Goal: Communication & Community: Answer question/provide support

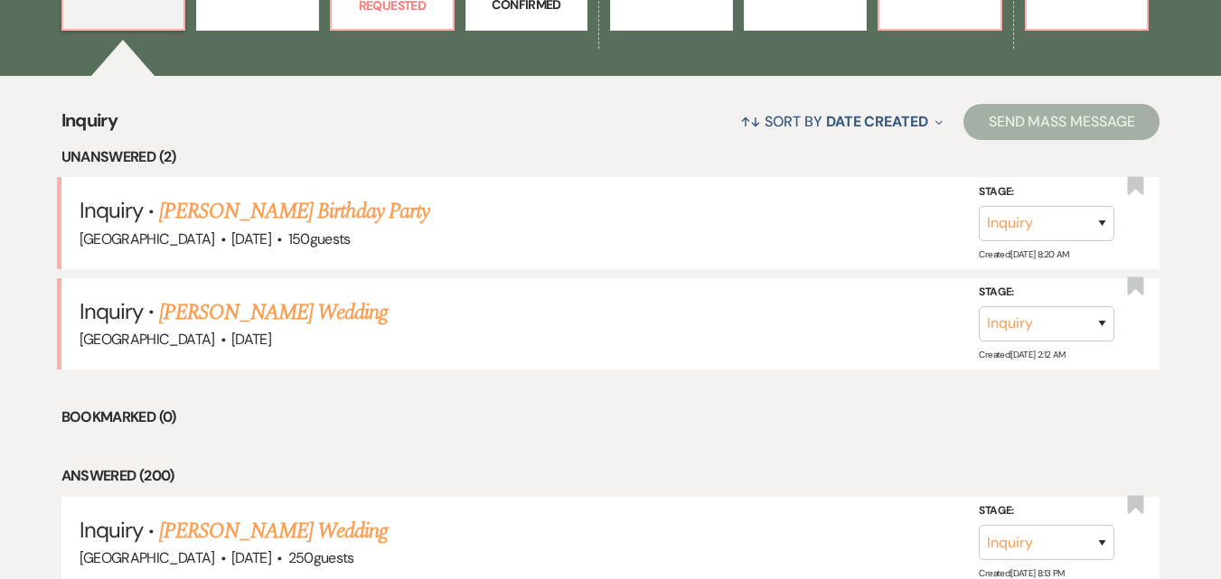
scroll to position [541, 0]
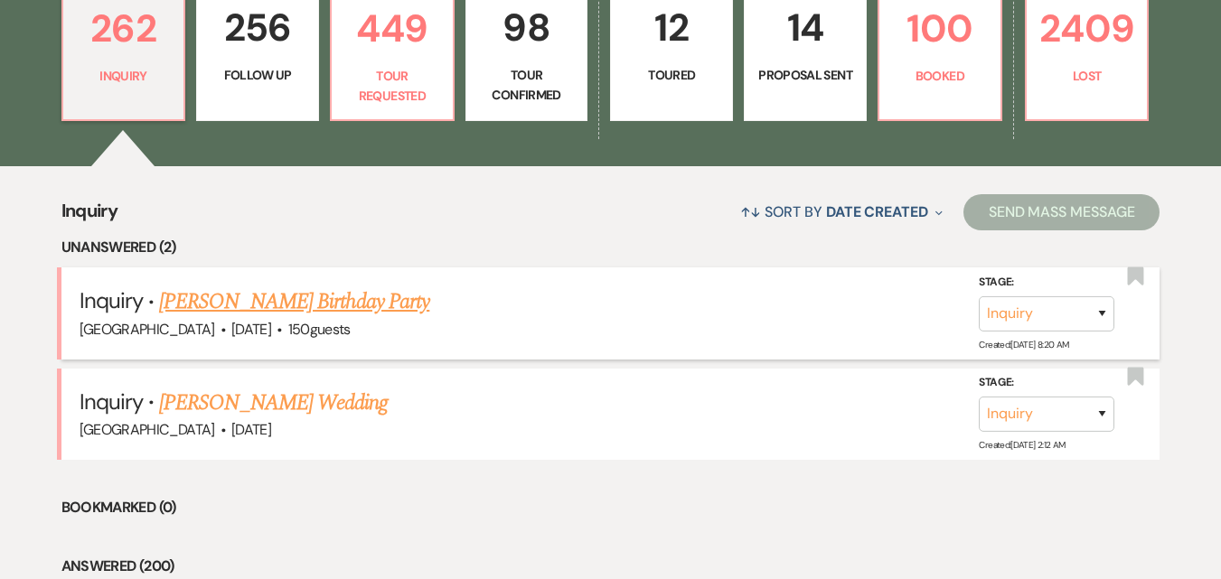
click at [247, 307] on link "Tammy Smith's Birthday Party" at bounding box center [294, 302] width 270 height 33
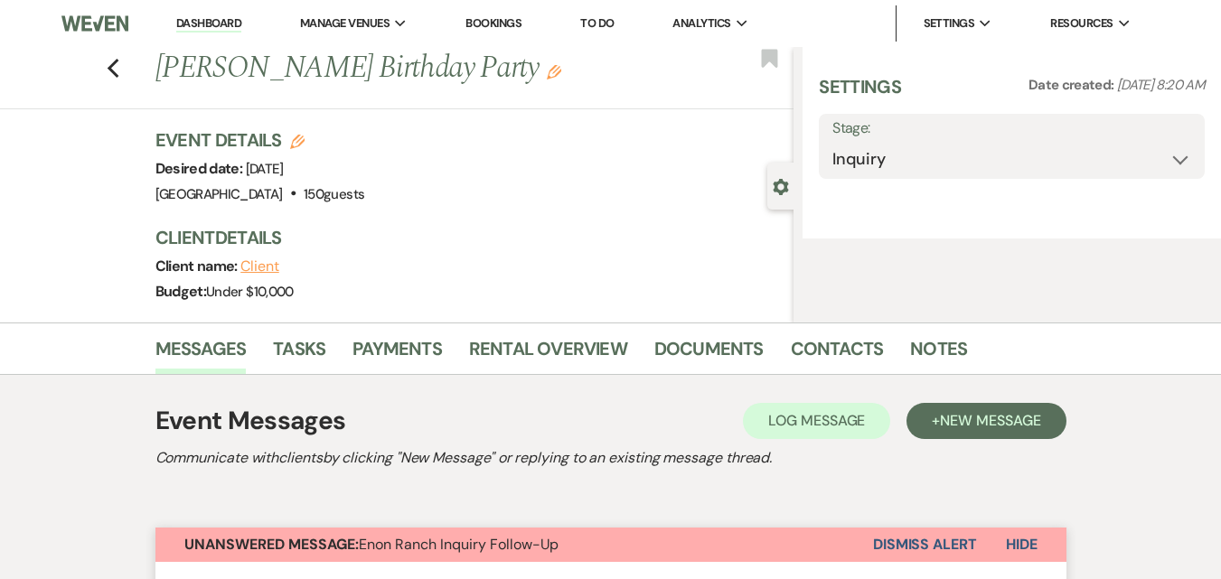
select select "5"
select select "4"
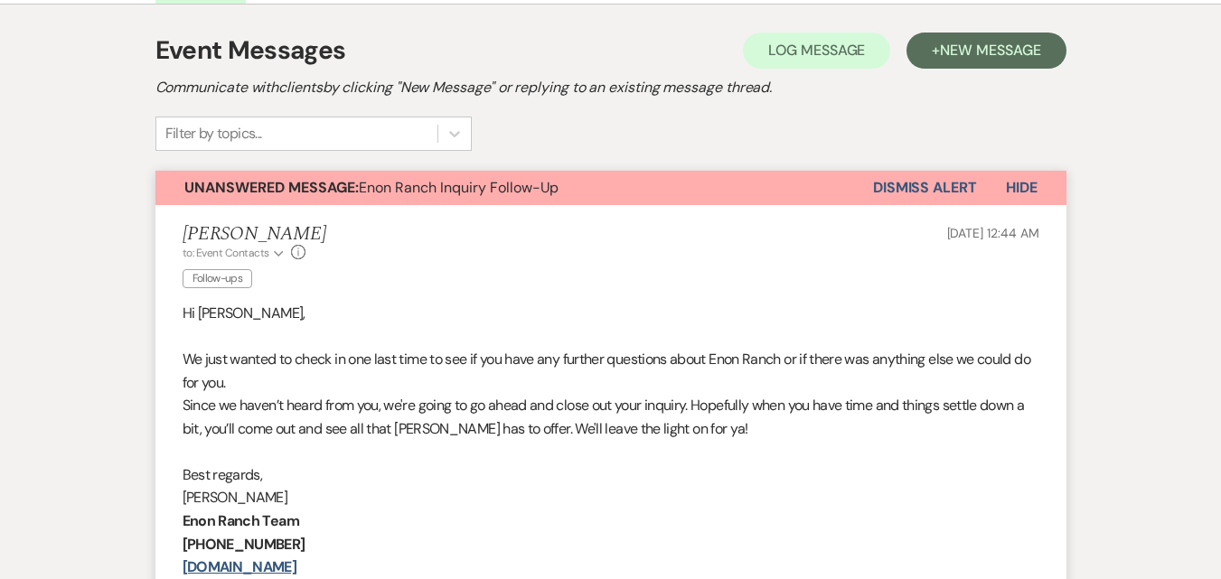
scroll to position [542, 0]
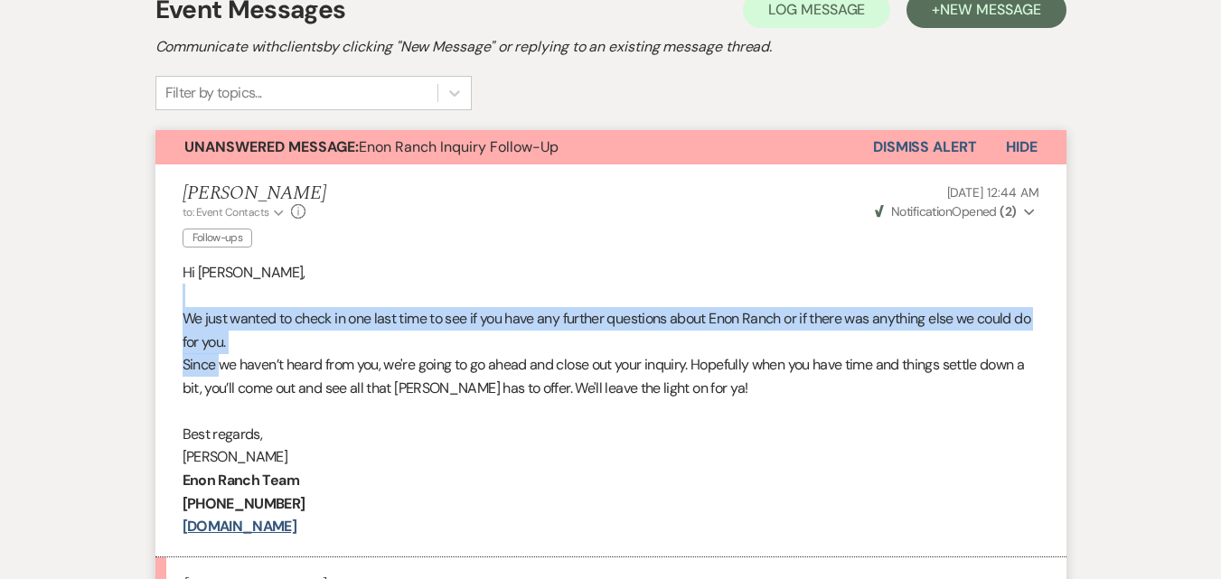
drag, startPoint x: 188, startPoint y: 296, endPoint x: 224, endPoint y: 371, distance: 83.3
click at [224, 371] on div "Hi Tammy, We just wanted to check in one last time to see if you have any furth…" at bounding box center [611, 399] width 857 height 277
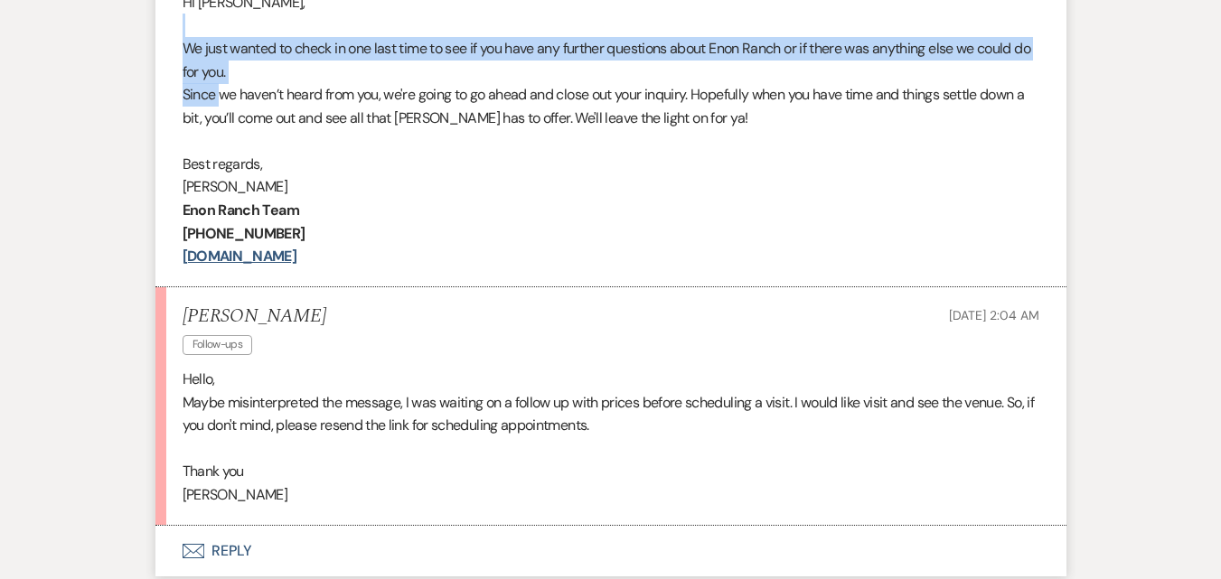
scroll to position [813, 0]
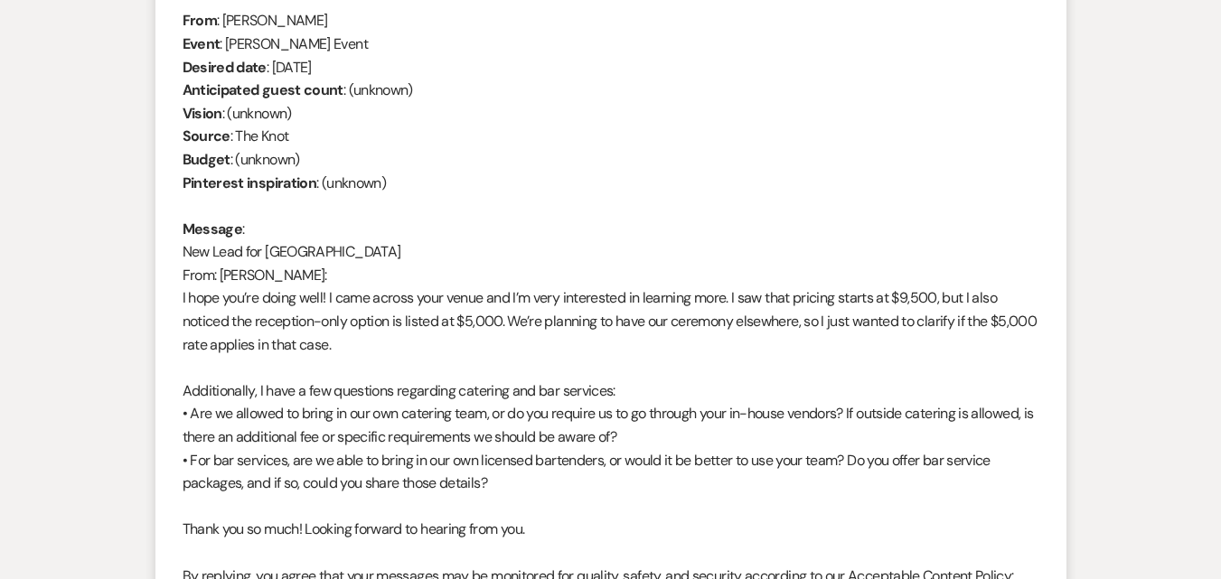
scroll to position [813, 0]
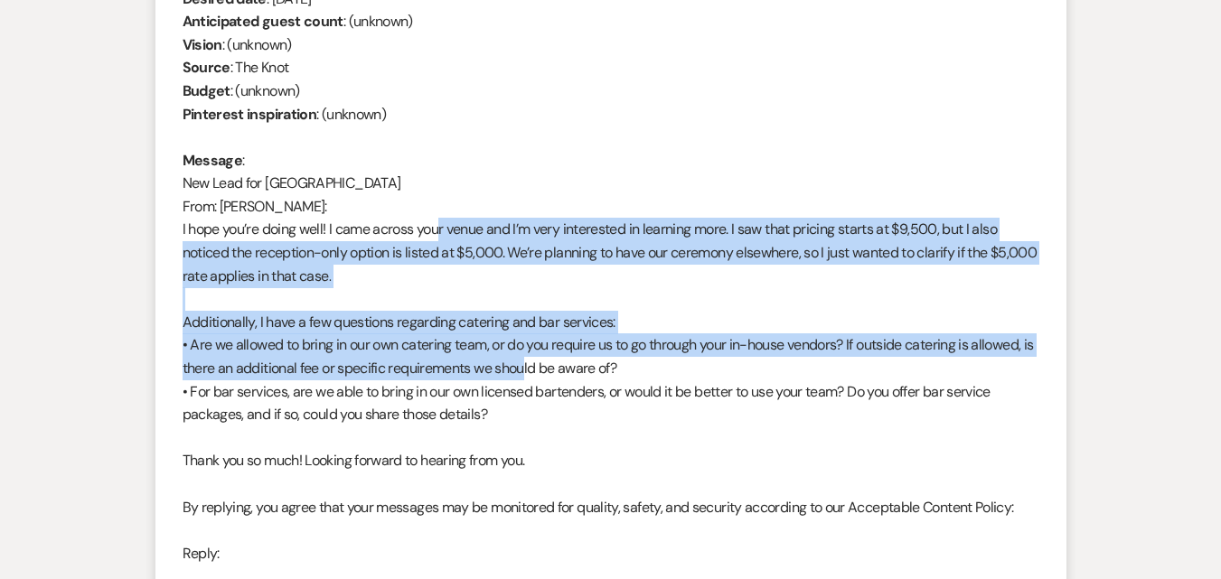
drag, startPoint x: 444, startPoint y: 221, endPoint x: 534, endPoint y: 363, distance: 169.0
click at [534, 363] on div "From : [PERSON_NAME] Event : [PERSON_NAME] Event Desired date : [DATE] Anticipa…" at bounding box center [611, 402] width 857 height 925
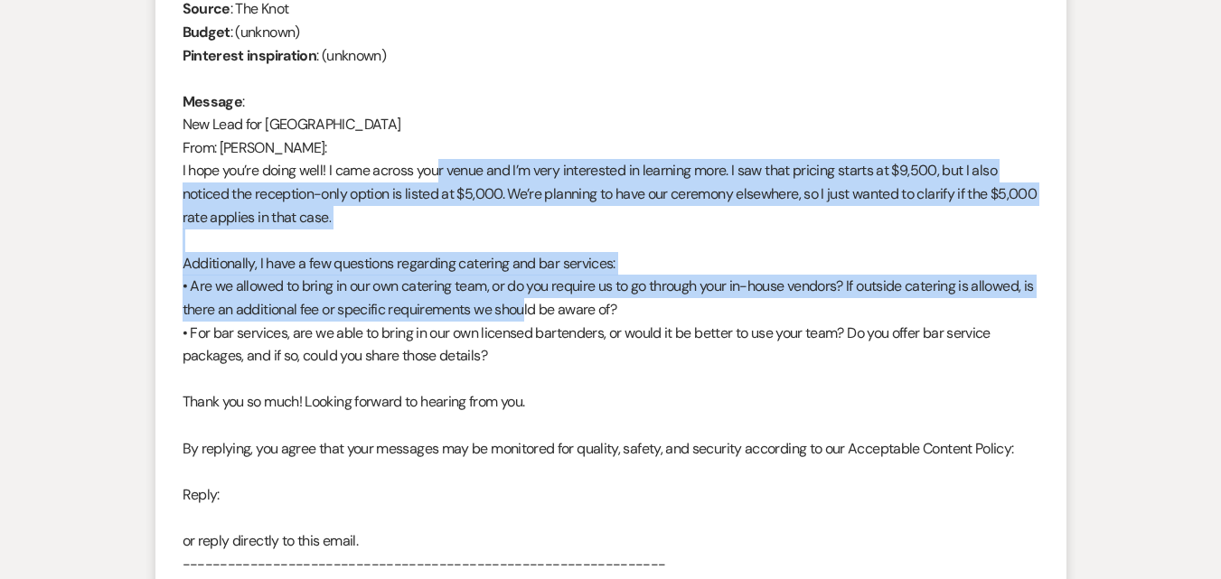
scroll to position [904, 0]
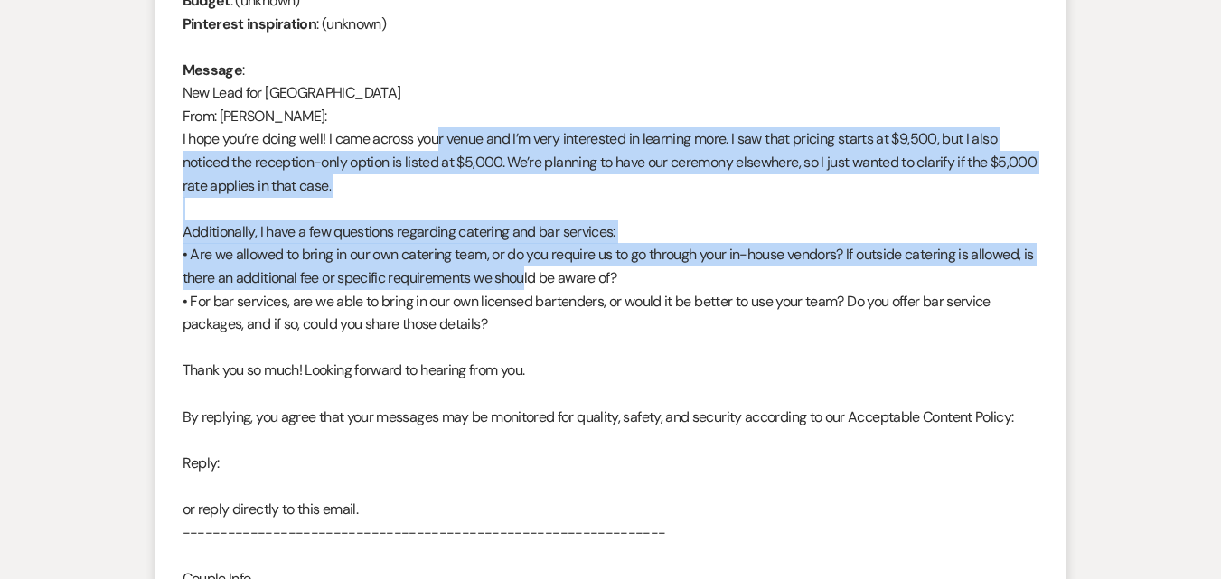
click at [440, 250] on div "From : [PERSON_NAME] Event : [PERSON_NAME] Event Desired date : [DATE] Anticipa…" at bounding box center [611, 312] width 857 height 925
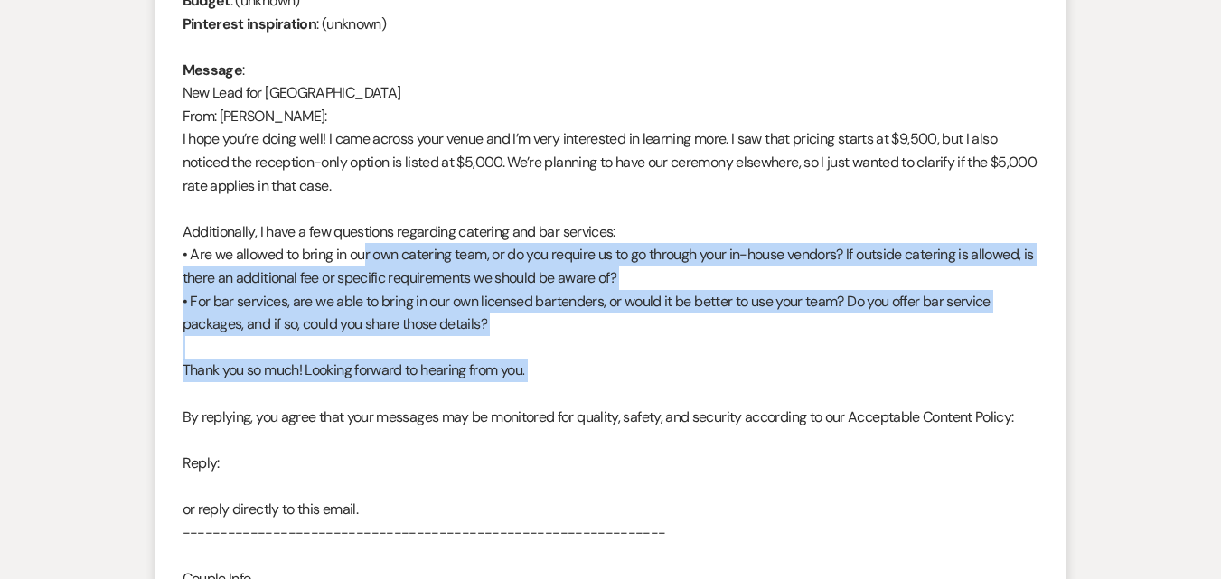
drag, startPoint x: 354, startPoint y: 257, endPoint x: 394, endPoint y: 385, distance: 134.3
click at [394, 385] on div "From : [PERSON_NAME] Event : [PERSON_NAME] Event Desired date : [DATE] Anticipa…" at bounding box center [611, 312] width 857 height 925
click at [369, 288] on div "From : [PERSON_NAME] Event : [PERSON_NAME] Event Desired date : [DATE] Anticipa…" at bounding box center [611, 312] width 857 height 925
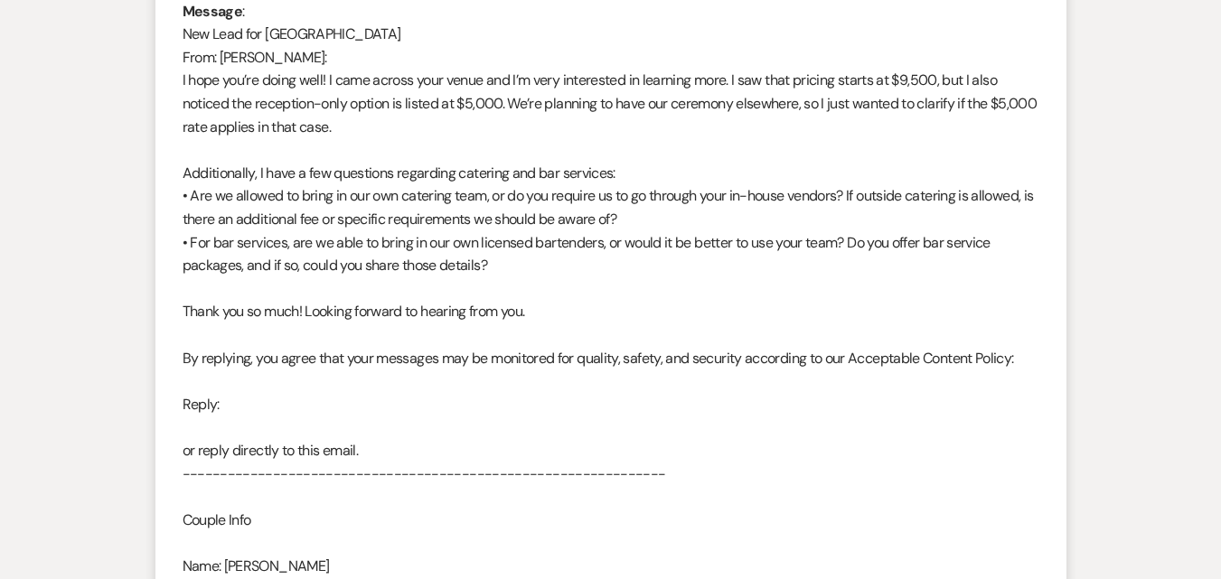
scroll to position [994, 0]
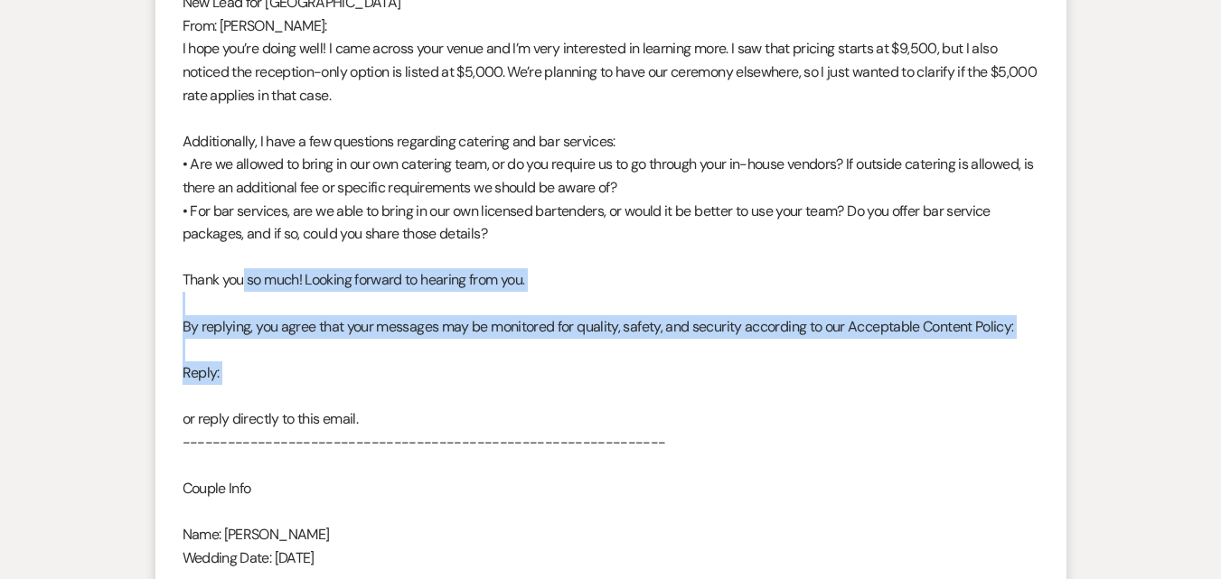
drag, startPoint x: 243, startPoint y: 271, endPoint x: 721, endPoint y: 391, distance: 492.9
click at [721, 391] on div "From : [PERSON_NAME] Event : [PERSON_NAME] Event Desired date : [DATE] Anticipa…" at bounding box center [611, 222] width 857 height 925
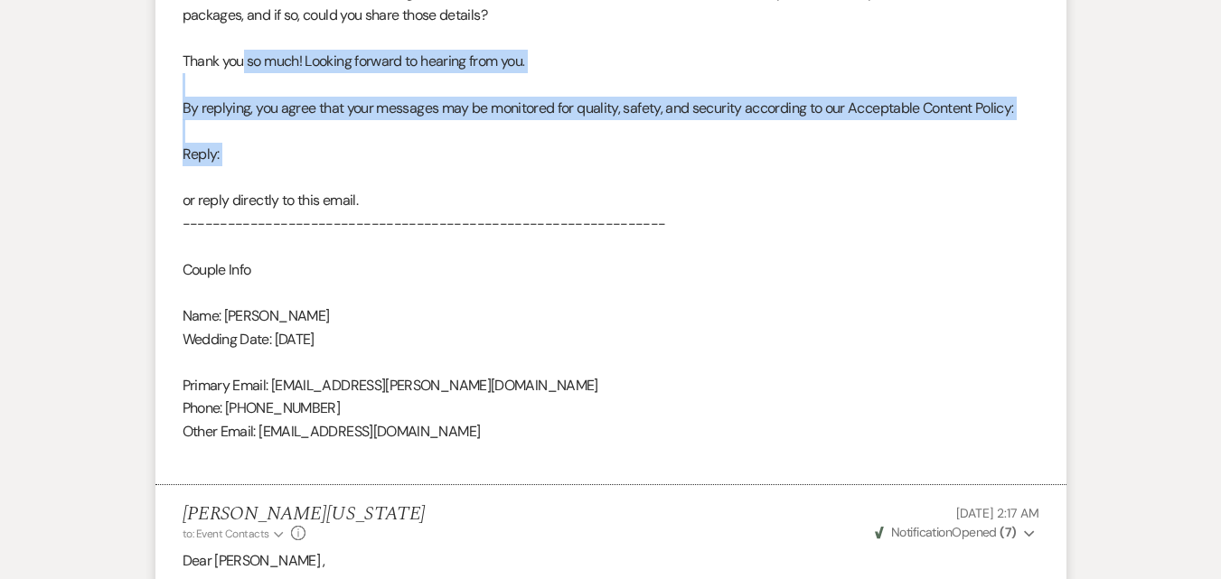
scroll to position [1265, 0]
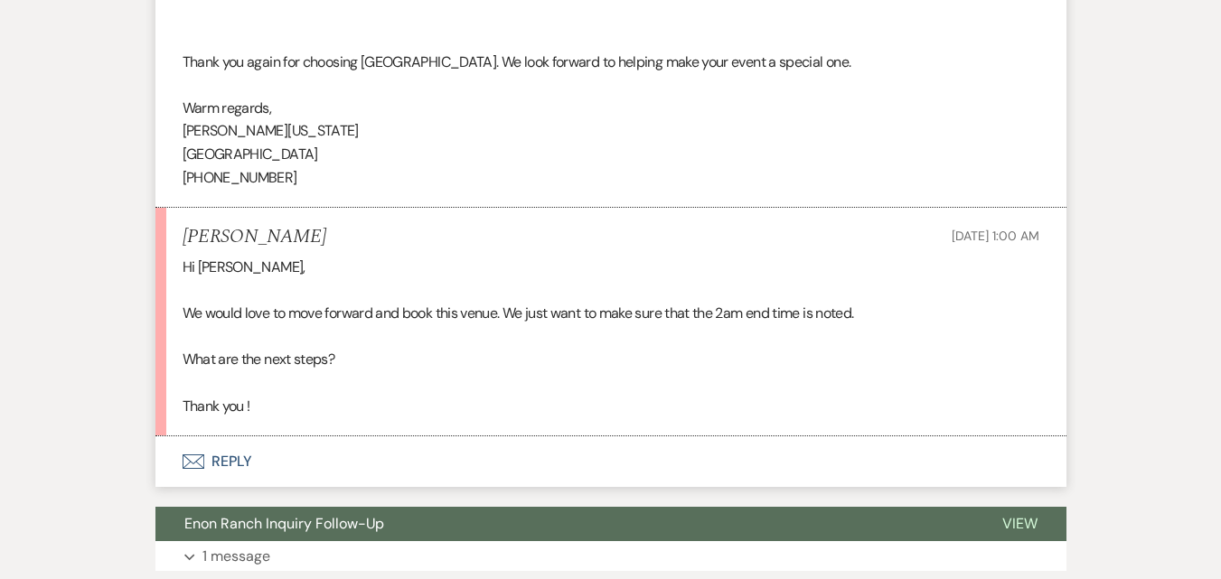
scroll to position [3163, 0]
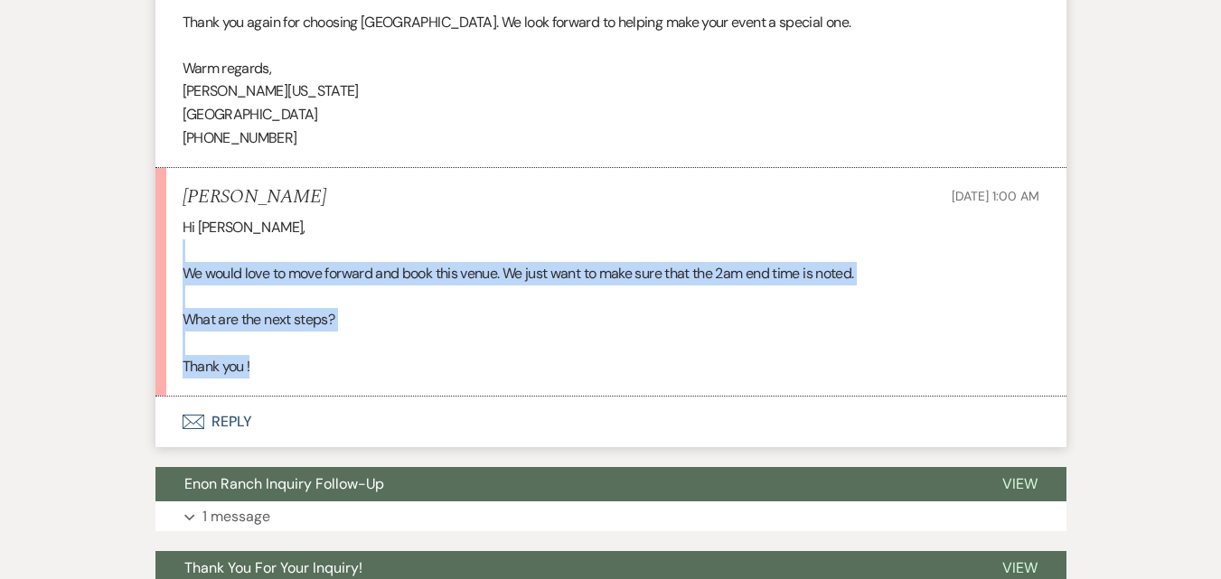
drag, startPoint x: 290, startPoint y: 259, endPoint x: 461, endPoint y: 371, distance: 204.3
click at [461, 371] on div "Hi [PERSON_NAME], We would love to move forward and book this venue. We just wa…" at bounding box center [611, 297] width 857 height 162
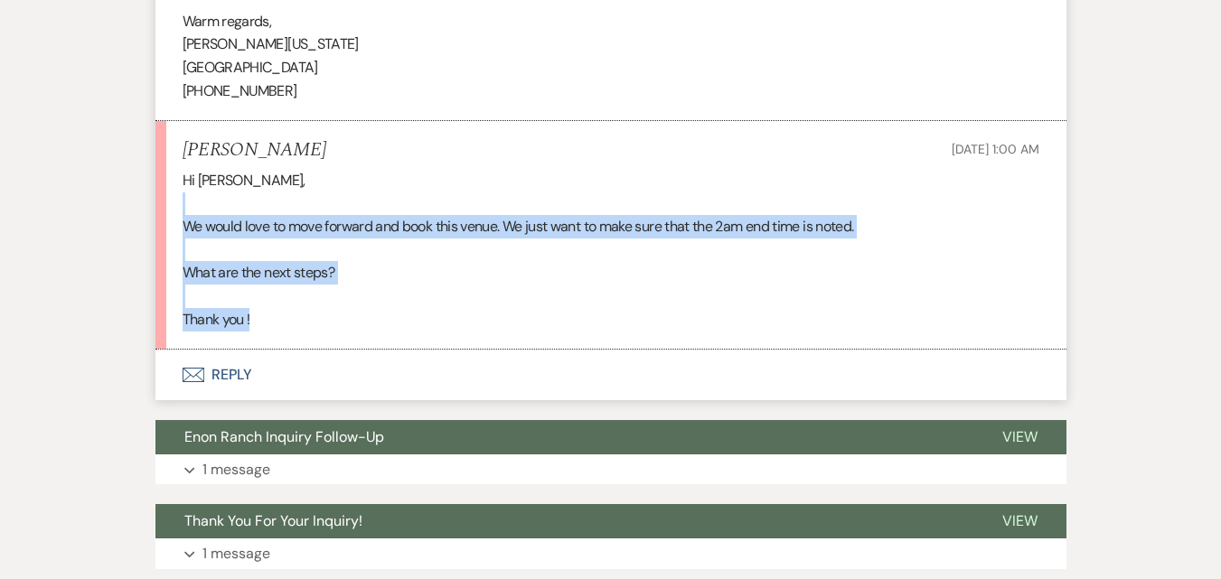
scroll to position [3253, 0]
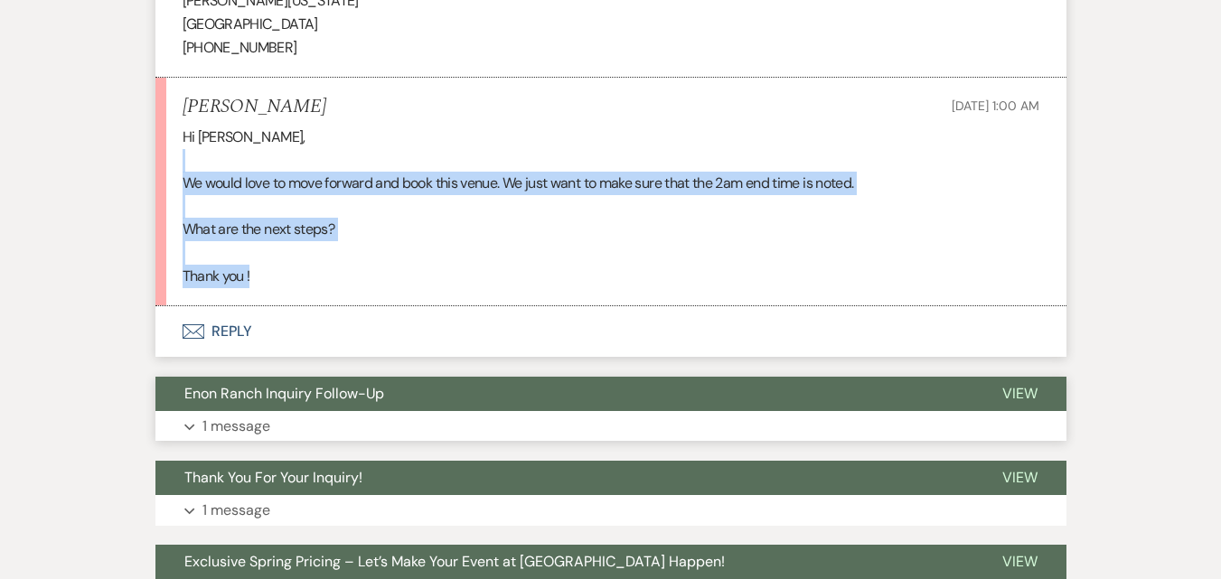
click at [397, 428] on button "Expand 1 message" at bounding box center [610, 426] width 911 height 31
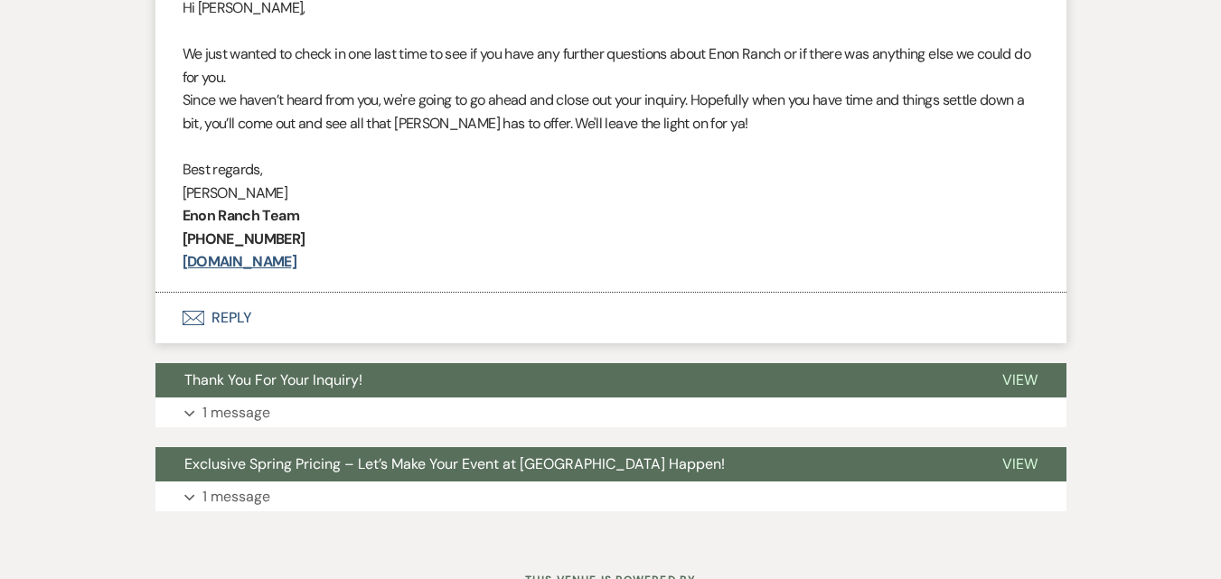
scroll to position [3796, 0]
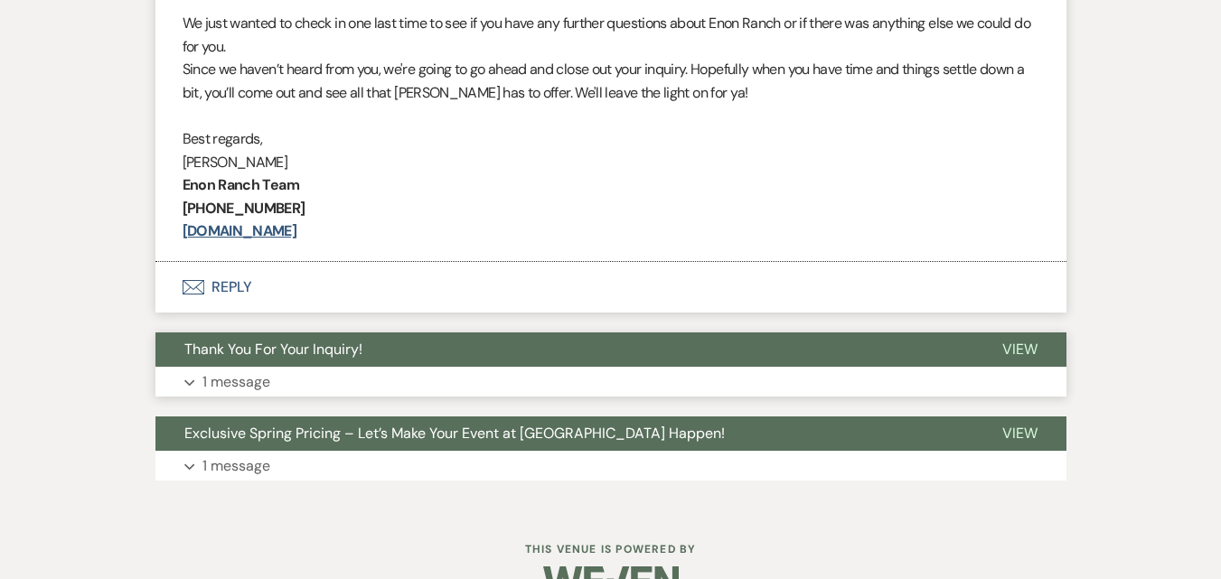
click at [413, 385] on button "Expand 1 message" at bounding box center [610, 382] width 911 height 31
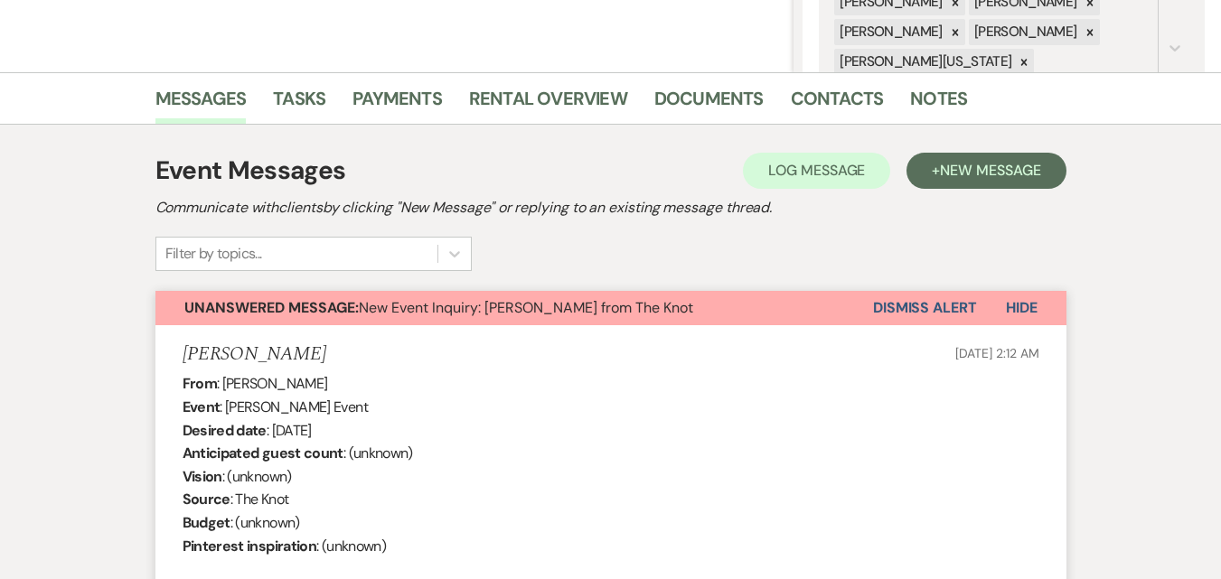
scroll to position [361, 0]
